Goal: Transaction & Acquisition: Book appointment/travel/reservation

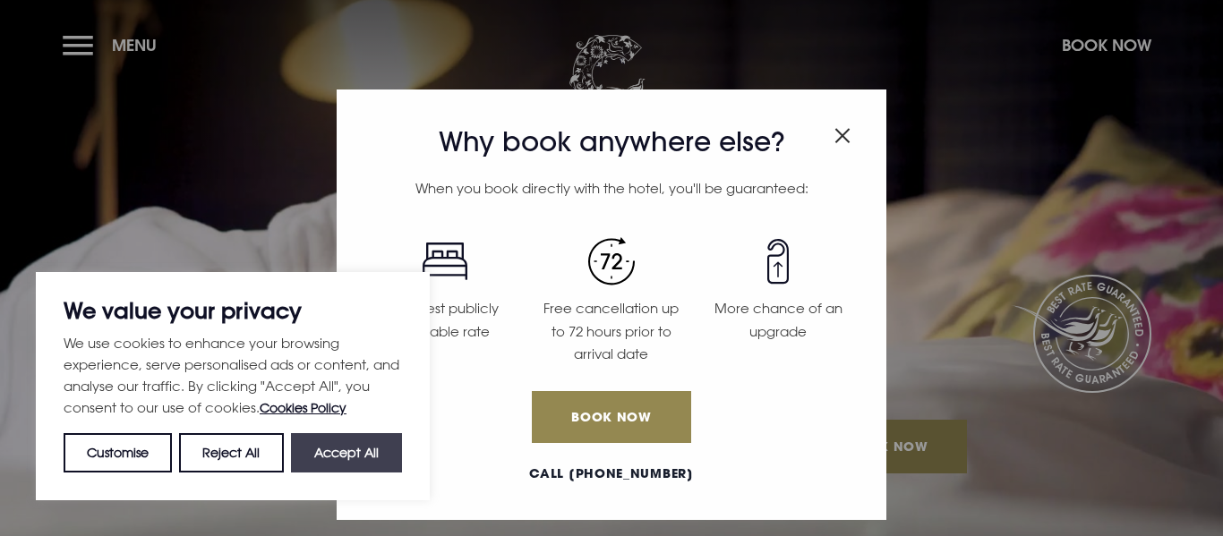
click at [322, 466] on button "Accept All" at bounding box center [346, 452] width 111 height 39
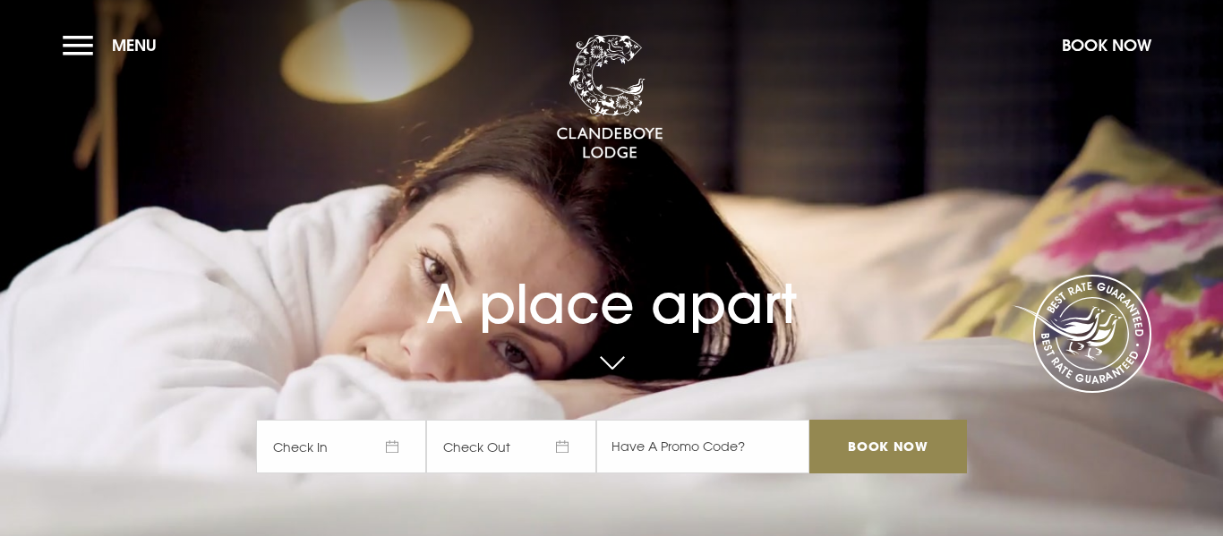
checkbox input "true"
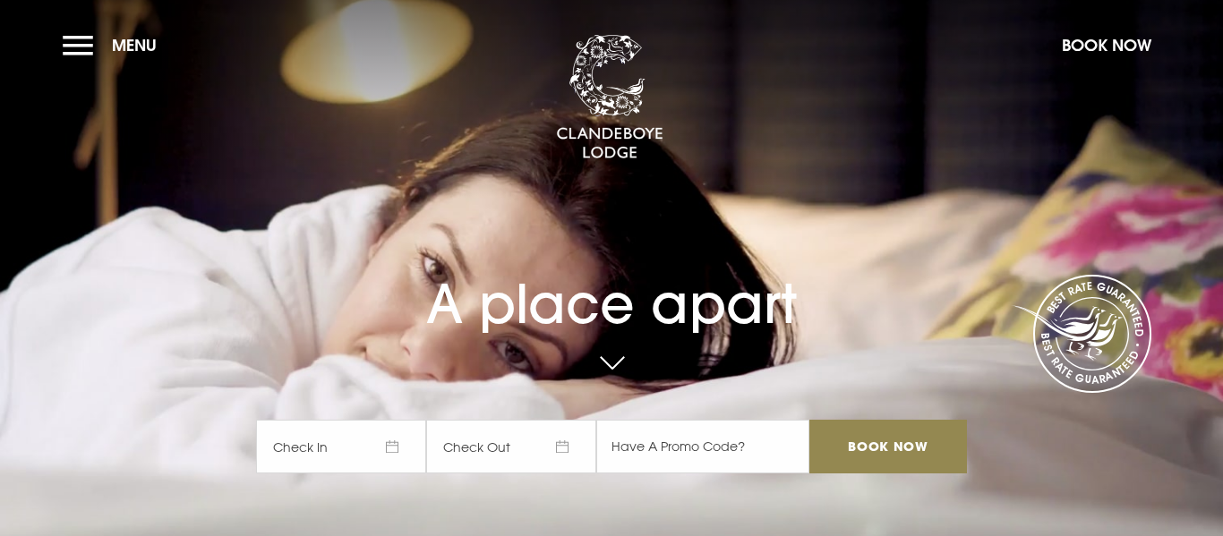
click at [383, 446] on span "Check In" at bounding box center [341, 447] width 170 height 54
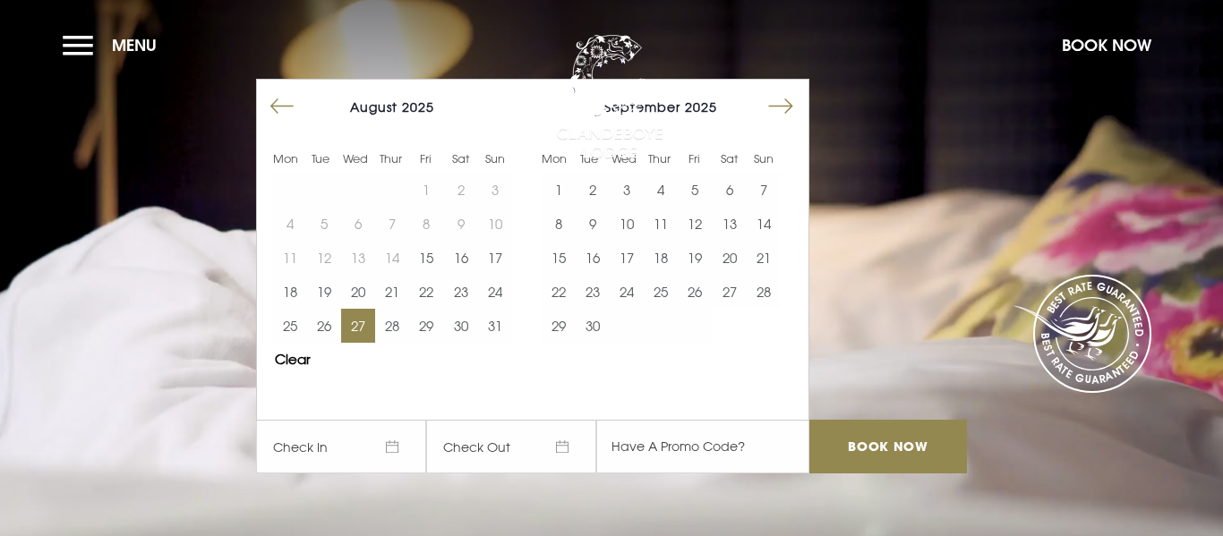
click at [366, 325] on button "27" at bounding box center [358, 326] width 34 height 34
click at [381, 328] on button "28" at bounding box center [392, 326] width 34 height 34
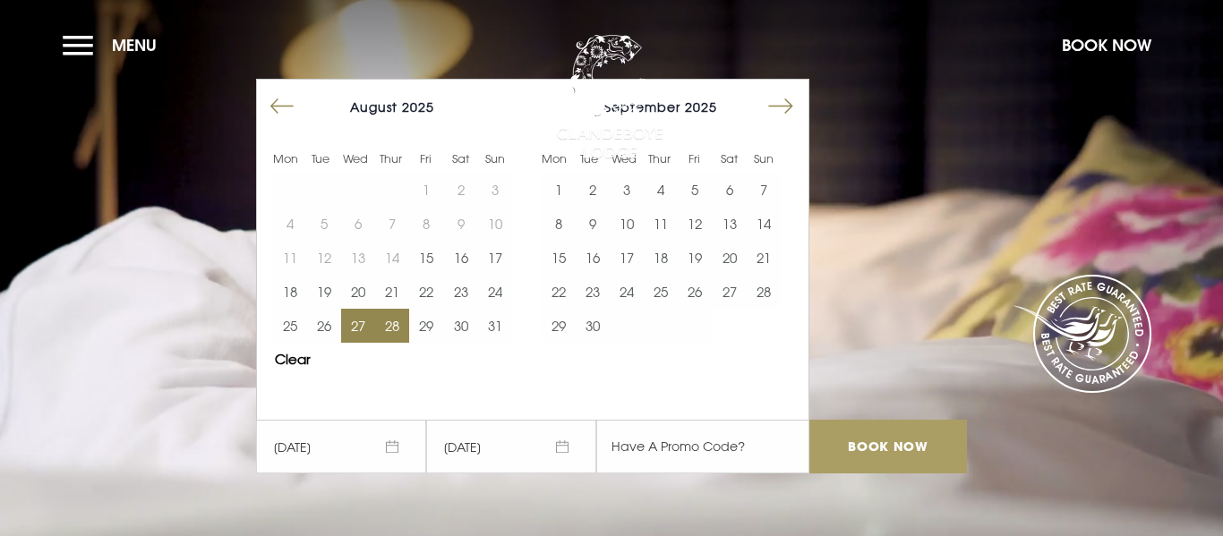
click at [874, 435] on input "Book Now" at bounding box center [889, 447] width 158 height 54
